Goal: Information Seeking & Learning: Learn about a topic

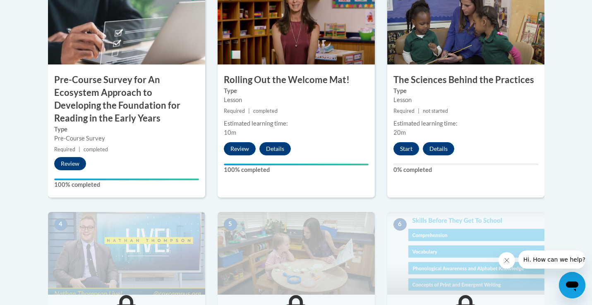
scroll to position [318, 0]
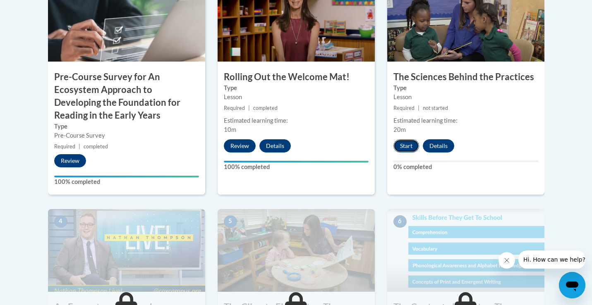
click at [404, 146] on button "Start" at bounding box center [407, 146] width 26 height 13
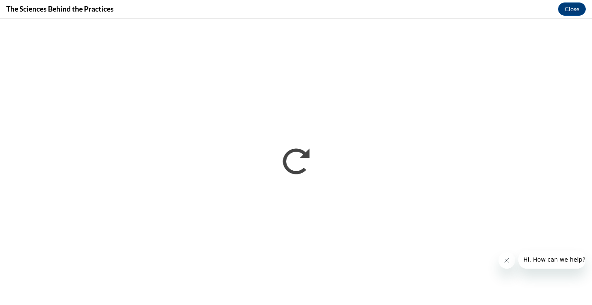
scroll to position [0, 0]
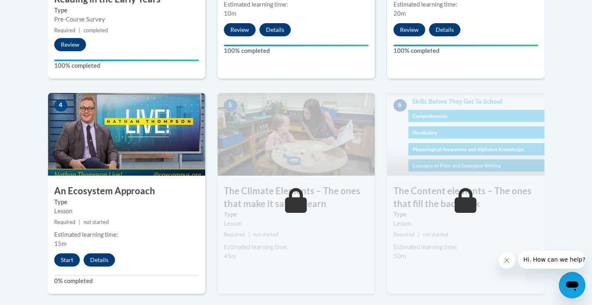
scroll to position [504, 0]
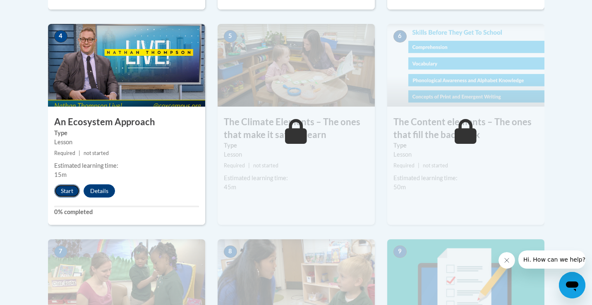
click at [66, 192] on button "Start" at bounding box center [67, 191] width 26 height 13
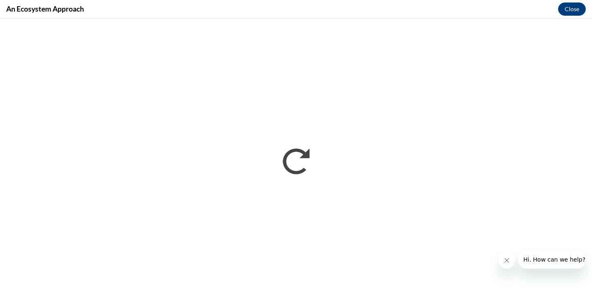
scroll to position [0, 0]
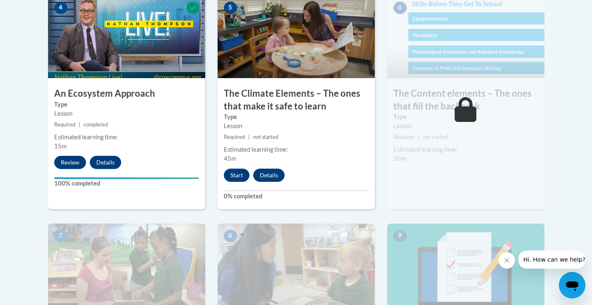
scroll to position [551, 0]
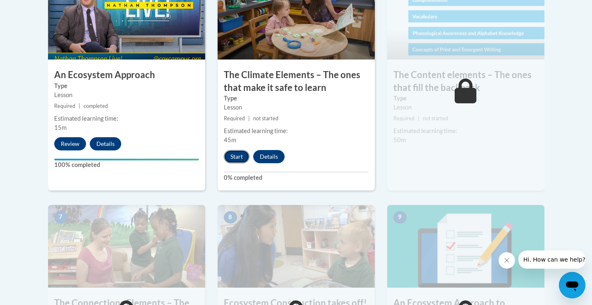
click at [232, 159] on button "Start" at bounding box center [237, 156] width 26 height 13
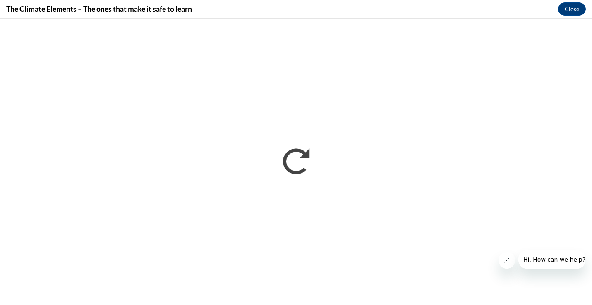
scroll to position [0, 0]
